Goal: Find specific page/section: Find specific page/section

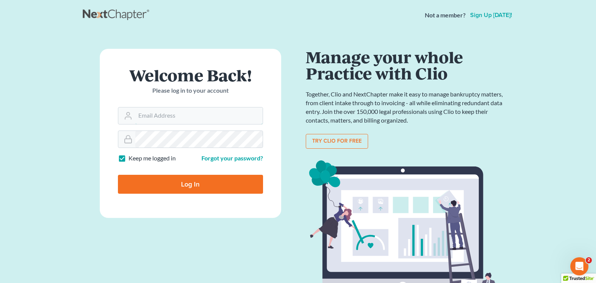
type input "[PERSON_NAME][EMAIL_ADDRESS][DOMAIN_NAME]"
click at [195, 184] on input "Log In" at bounding box center [190, 184] width 145 height 19
type input "Thinking..."
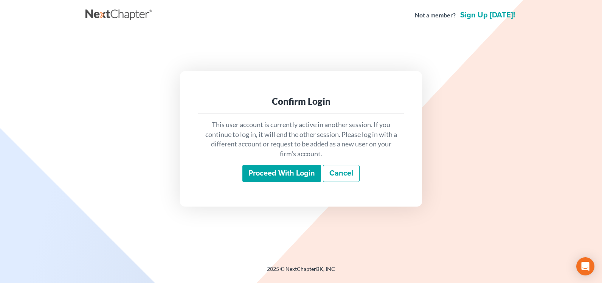
click at [284, 180] on input "Proceed with login" at bounding box center [281, 173] width 79 height 17
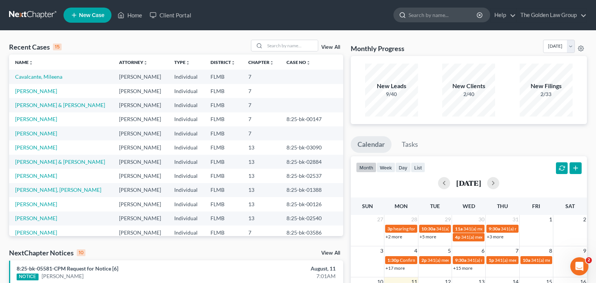
click at [432, 10] on input "search" at bounding box center [443, 15] width 69 height 14
click at [432, 11] on input "search" at bounding box center [443, 15] width 69 height 14
type input "gonzalez"
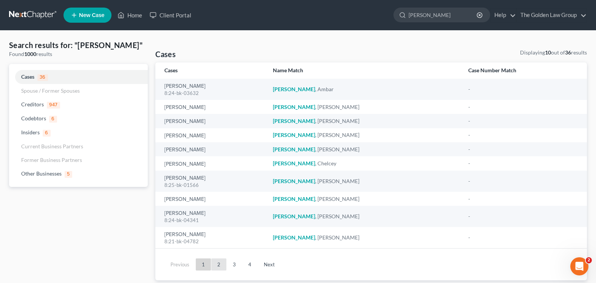
click at [219, 263] on link "2" at bounding box center [218, 264] width 15 height 12
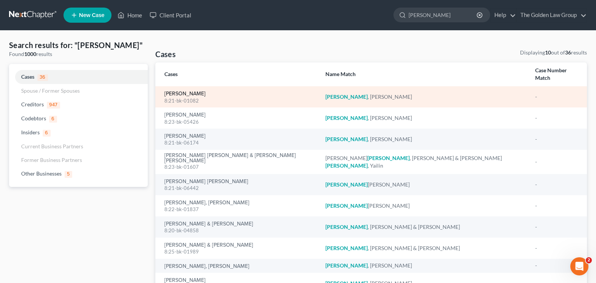
click at [176, 91] on link "Gonzalez, Jorge" at bounding box center [184, 93] width 41 height 5
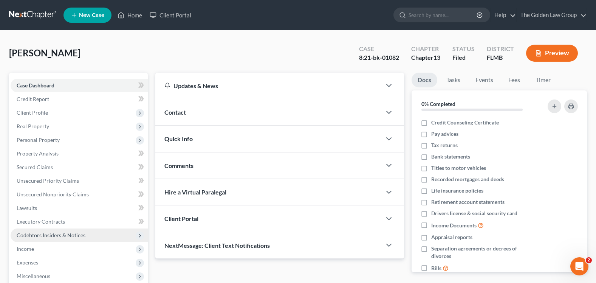
scroll to position [76, 0]
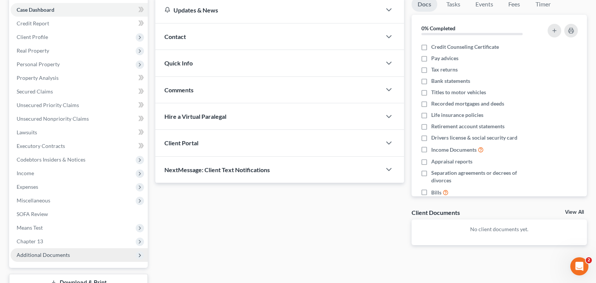
click at [51, 256] on span "Additional Documents" at bounding box center [43, 254] width 53 height 6
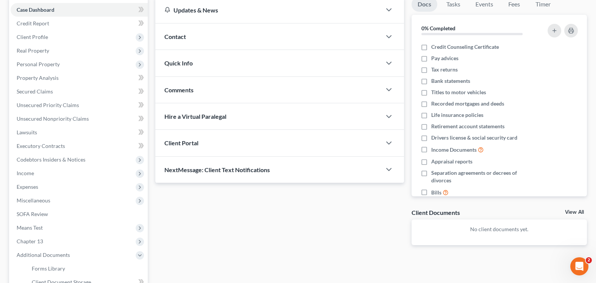
scroll to position [0, 0]
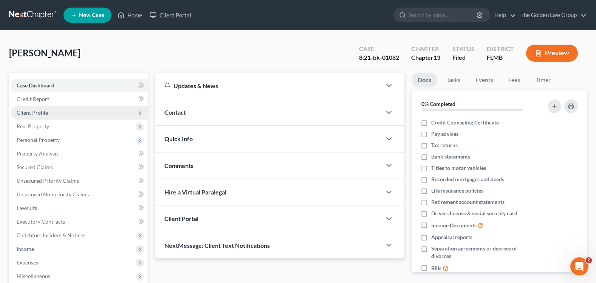
click at [39, 115] on span "Client Profile" at bounding box center [32, 112] width 31 height 6
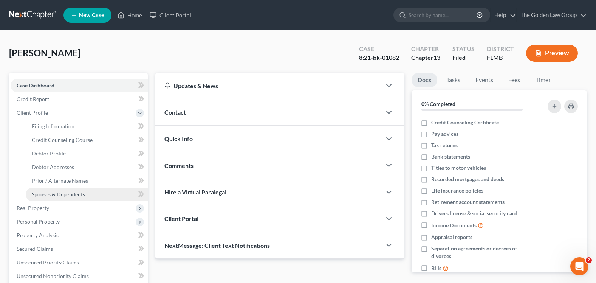
click at [85, 196] on link "Spouses & Dependents" at bounding box center [87, 195] width 122 height 14
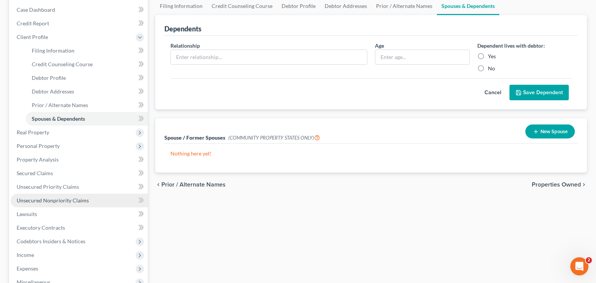
scroll to position [214, 0]
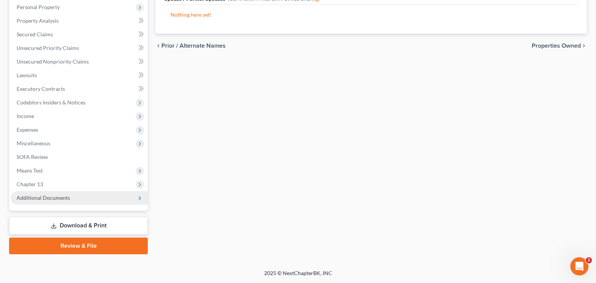
click at [45, 192] on span "Additional Documents" at bounding box center [79, 198] width 137 height 14
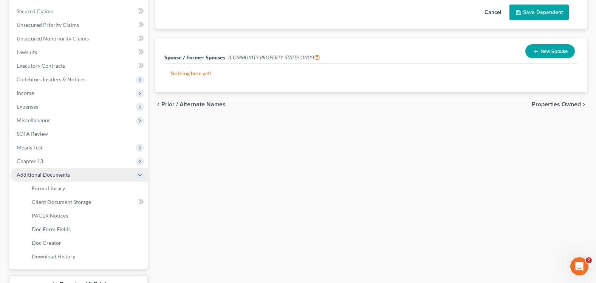
scroll to position [133, 0]
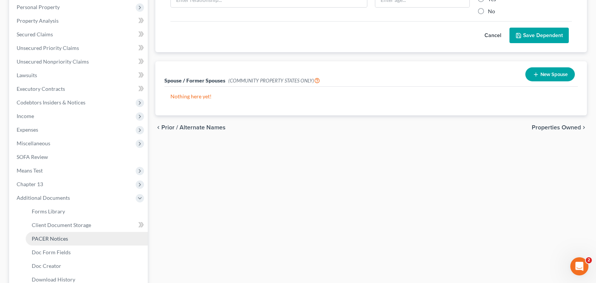
click at [51, 236] on span "PACER Notices" at bounding box center [50, 238] width 36 height 6
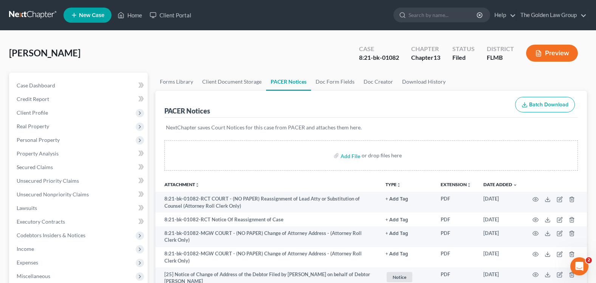
click at [204, 53] on div "Gonzalez, Jorge Upgraded Case 8:21-bk-01082 Chapter Chapter 13 Status Filed Dis…" at bounding box center [298, 56] width 578 height 33
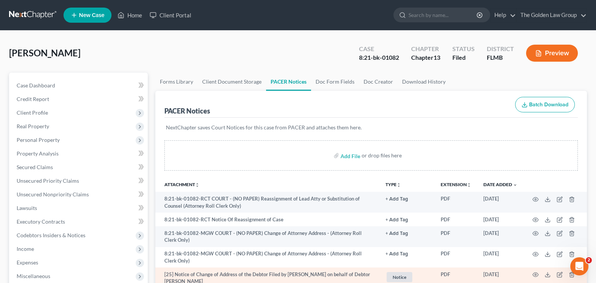
scroll to position [76, 0]
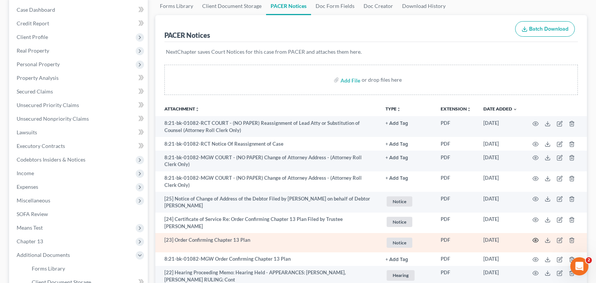
click at [535, 240] on icon "button" at bounding box center [536, 240] width 6 height 4
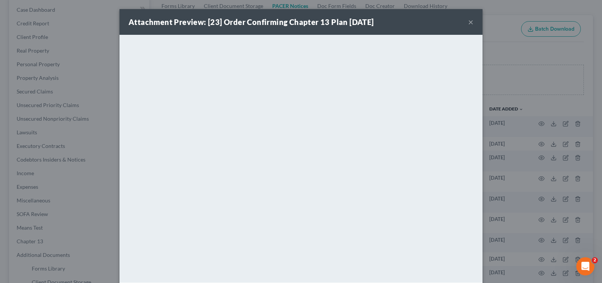
click at [468, 23] on button "×" at bounding box center [470, 21] width 5 height 9
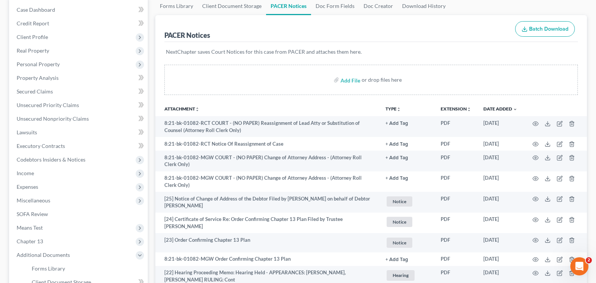
scroll to position [0, 0]
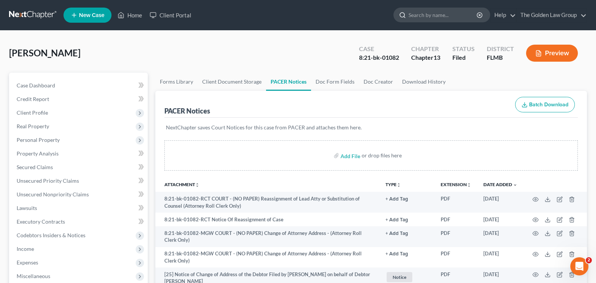
click at [425, 18] on input "search" at bounding box center [443, 15] width 69 height 14
click at [416, 14] on input "search" at bounding box center [443, 15] width 69 height 14
type input "alexander"
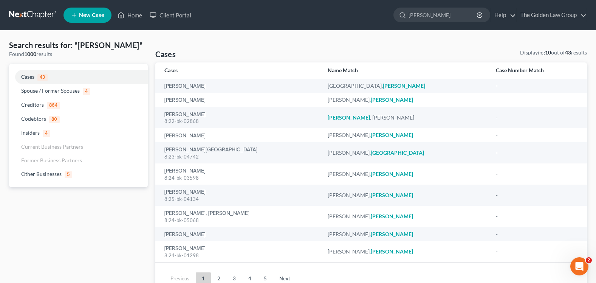
drag, startPoint x: 443, startPoint y: 11, endPoint x: 390, endPoint y: 14, distance: 52.6
click at [391, 14] on ul "New Case Home Client Portal alexander - No Result - Other Businesses Suellyn Al…" at bounding box center [326, 15] width 524 height 20
type input "fernandez"
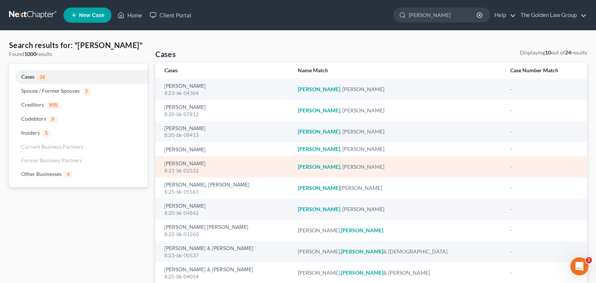
scroll to position [55, 0]
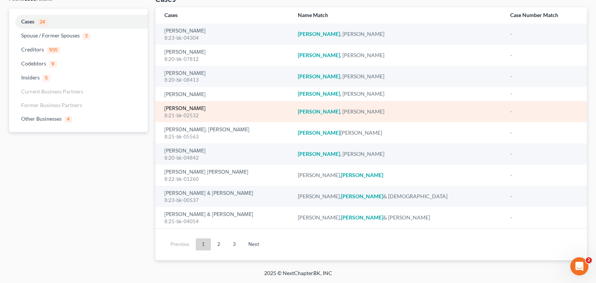
click at [175, 107] on link "Fernandez, Roy" at bounding box center [184, 108] width 41 height 5
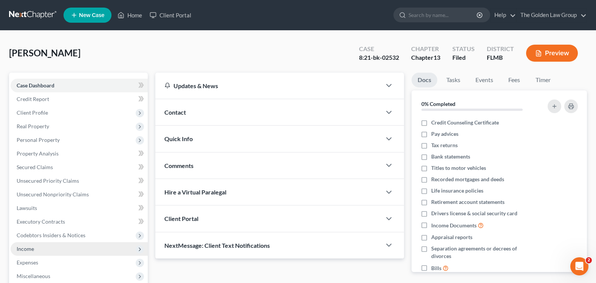
scroll to position [133, 0]
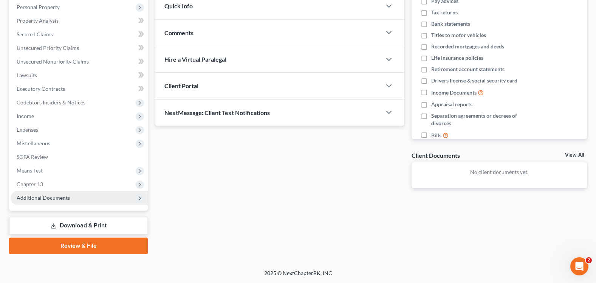
click at [60, 197] on span "Additional Documents" at bounding box center [43, 197] width 53 height 6
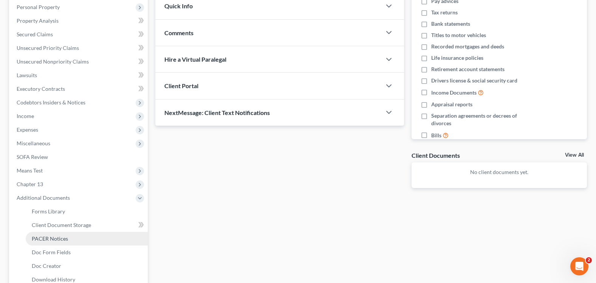
click at [63, 241] on span "PACER Notices" at bounding box center [50, 238] width 36 height 6
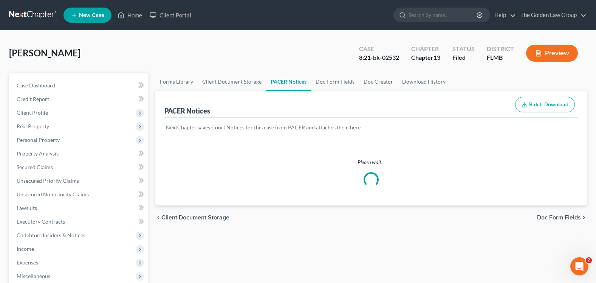
click at [260, 59] on div "Fernandez, Roy Upgraded Case 8:21-bk-02532 Chapter Chapter 13 Status Filed Dist…" at bounding box center [298, 56] width 578 height 33
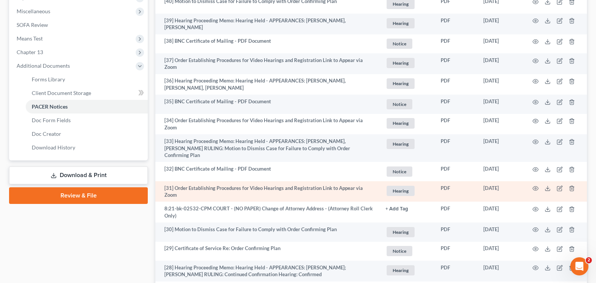
scroll to position [340, 0]
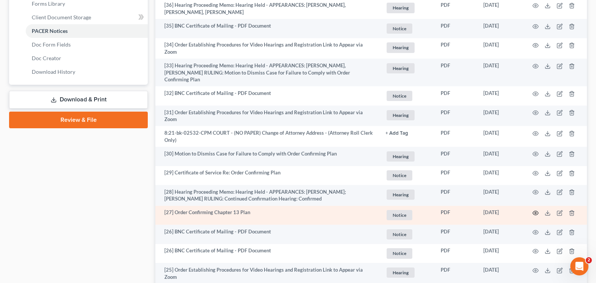
click at [538, 210] on icon "button" at bounding box center [536, 213] width 6 height 6
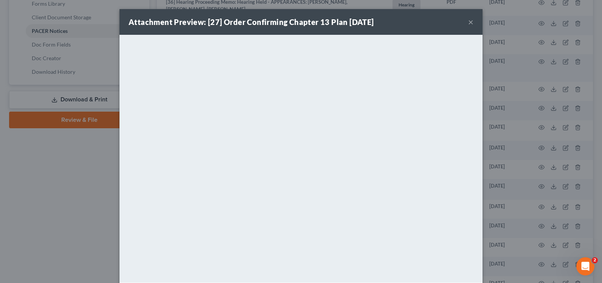
click at [469, 25] on button "×" at bounding box center [470, 21] width 5 height 9
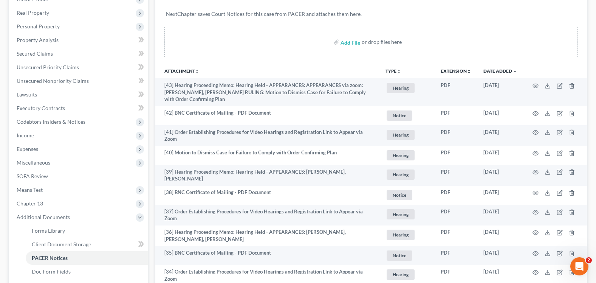
scroll to position [0, 0]
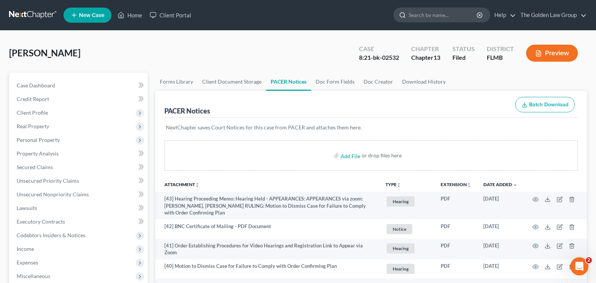
click at [427, 18] on input "search" at bounding box center [443, 15] width 69 height 14
type input "chickey"
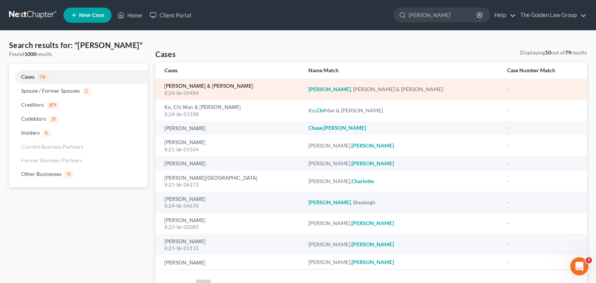
click at [178, 86] on link "Chickey, John & Lynn" at bounding box center [208, 86] width 89 height 5
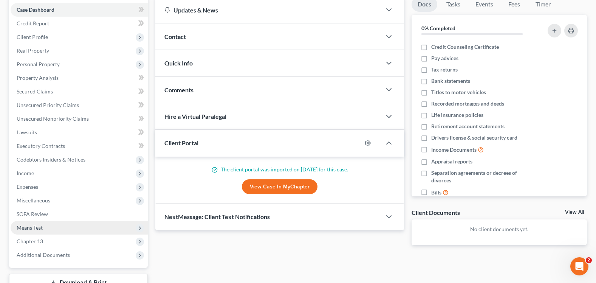
scroll to position [133, 0]
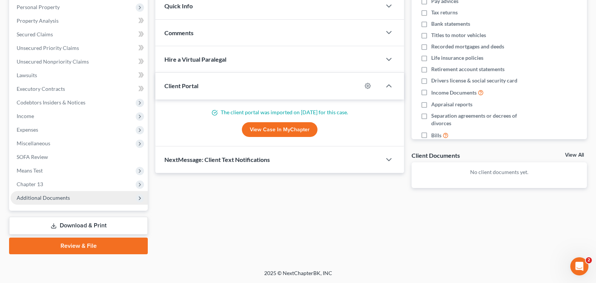
click at [68, 195] on span "Additional Documents" at bounding box center [43, 197] width 53 height 6
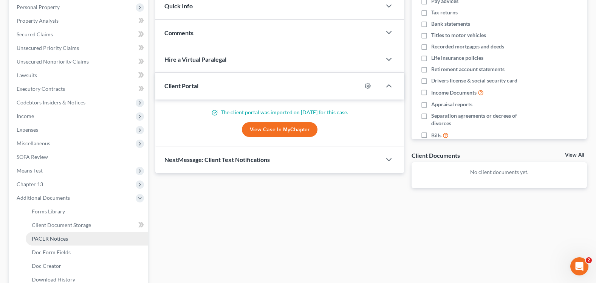
click at [73, 236] on link "PACER Notices" at bounding box center [87, 239] width 122 height 14
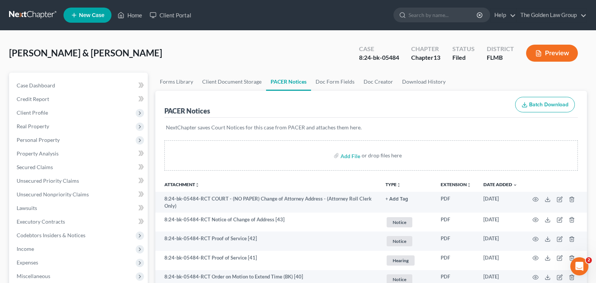
click at [251, 64] on div "Chickey, John & Lynn Upgraded Case 8:24-bk-05484 Chapter Chapter 13 Status File…" at bounding box center [298, 56] width 578 height 33
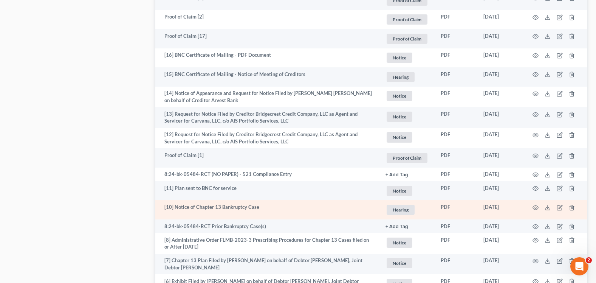
scroll to position [1248, 0]
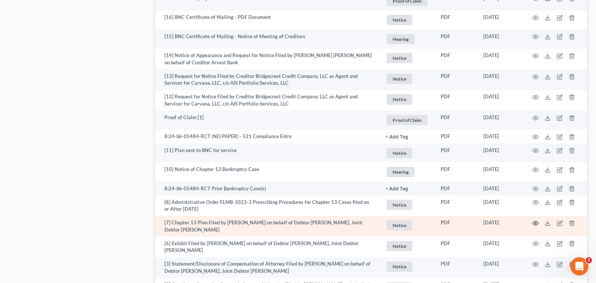
click at [533, 220] on icon "button" at bounding box center [536, 223] width 6 height 6
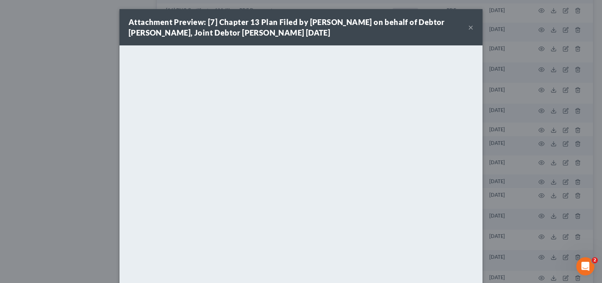
click at [470, 30] on button "×" at bounding box center [470, 27] width 5 height 9
